Goal: Information Seeking & Learning: Learn about a topic

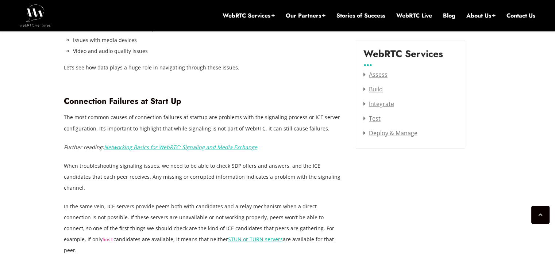
scroll to position [986, 0]
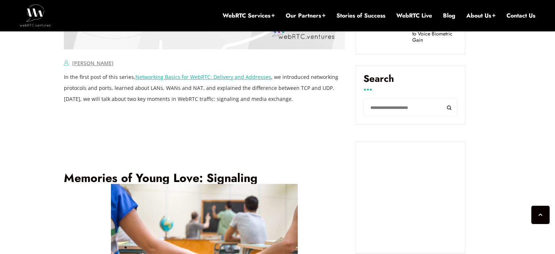
scroll to position [456, 0]
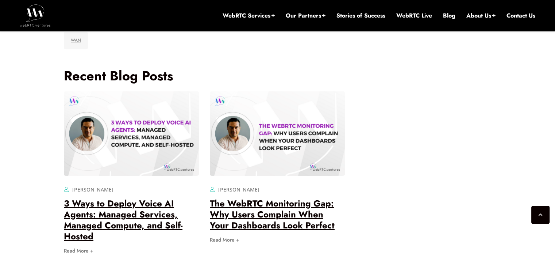
scroll to position [2538, 0]
